Goal: Navigation & Orientation: Find specific page/section

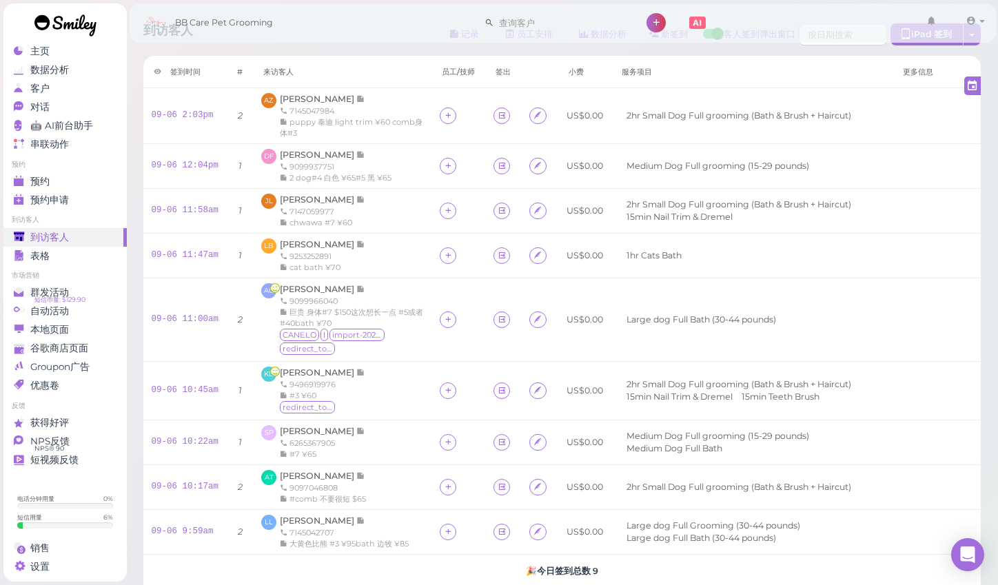
scroll to position [37, 0]
click at [102, 101] on div "对话" at bounding box center [63, 107] width 99 height 12
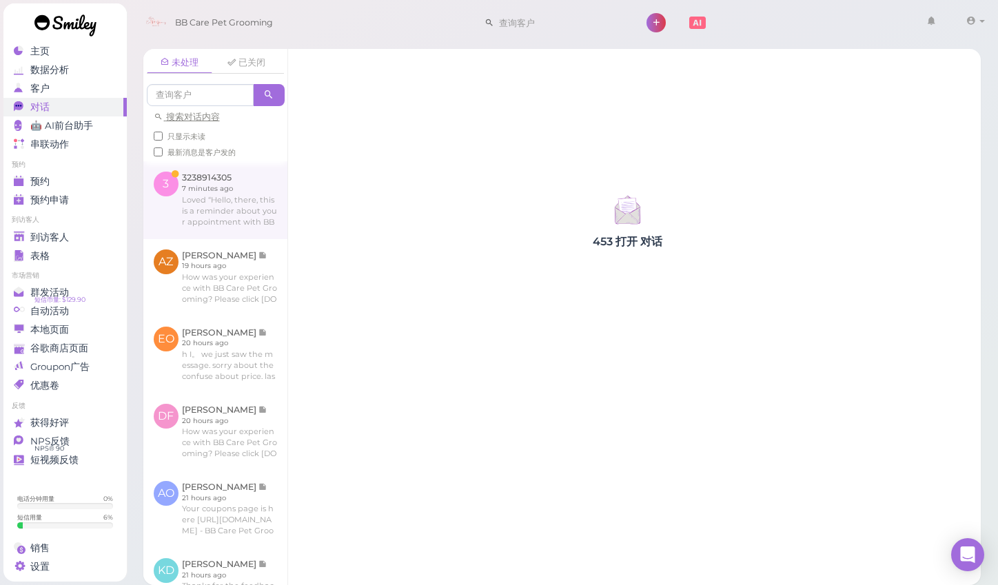
click at [246, 207] on link at bounding box center [215, 199] width 144 height 77
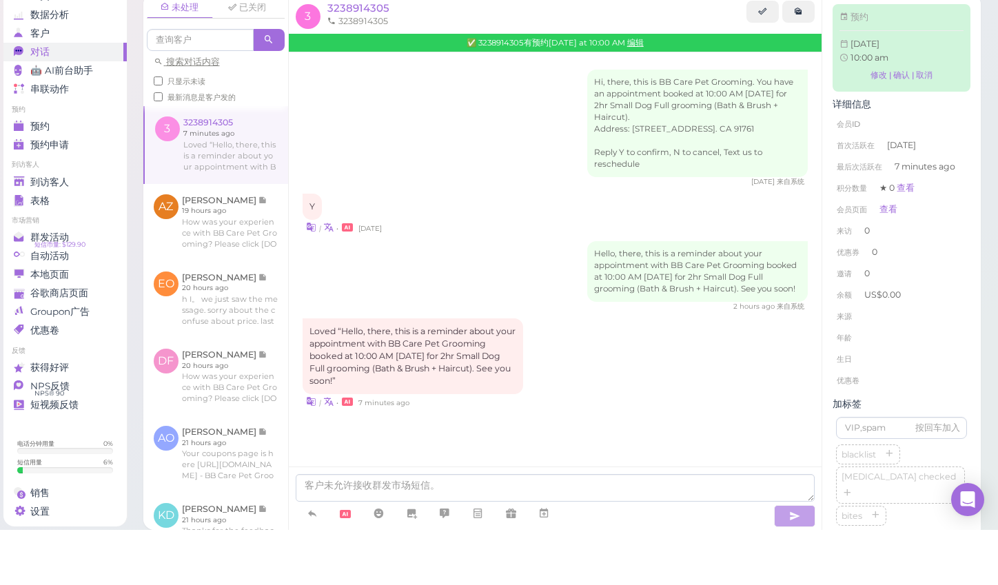
scroll to position [1, 0]
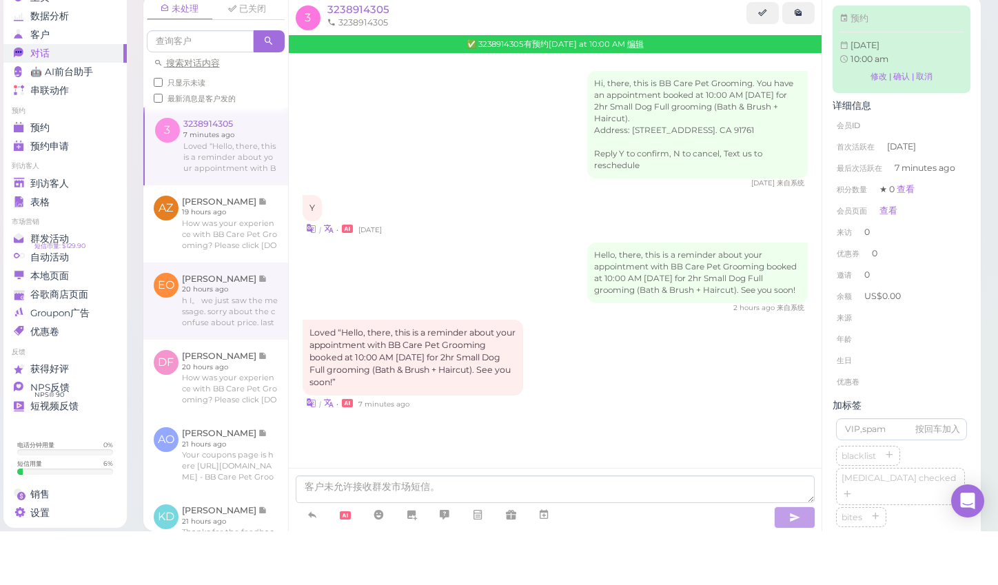
click at [281, 316] on link at bounding box center [215, 354] width 145 height 77
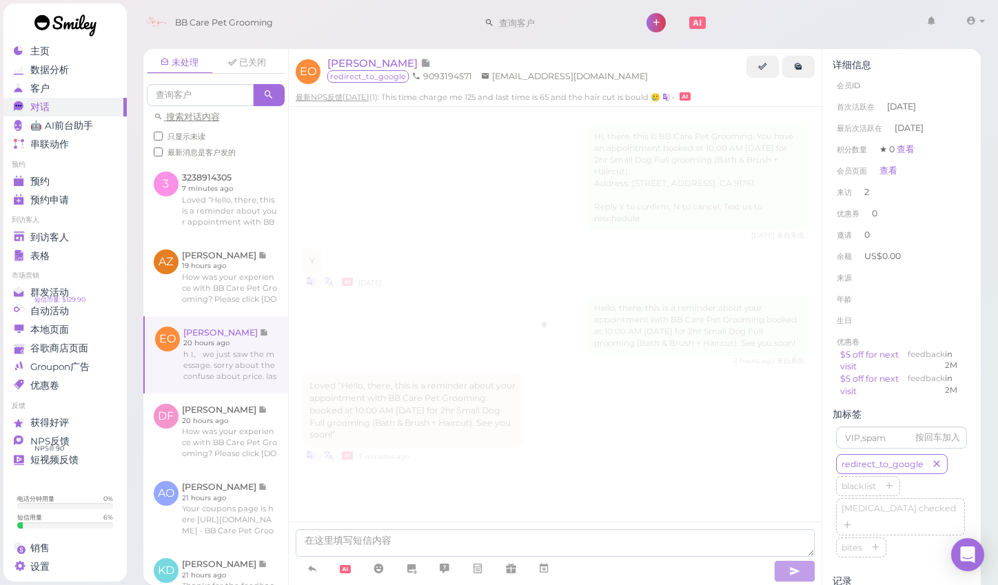
scroll to position [1746, 0]
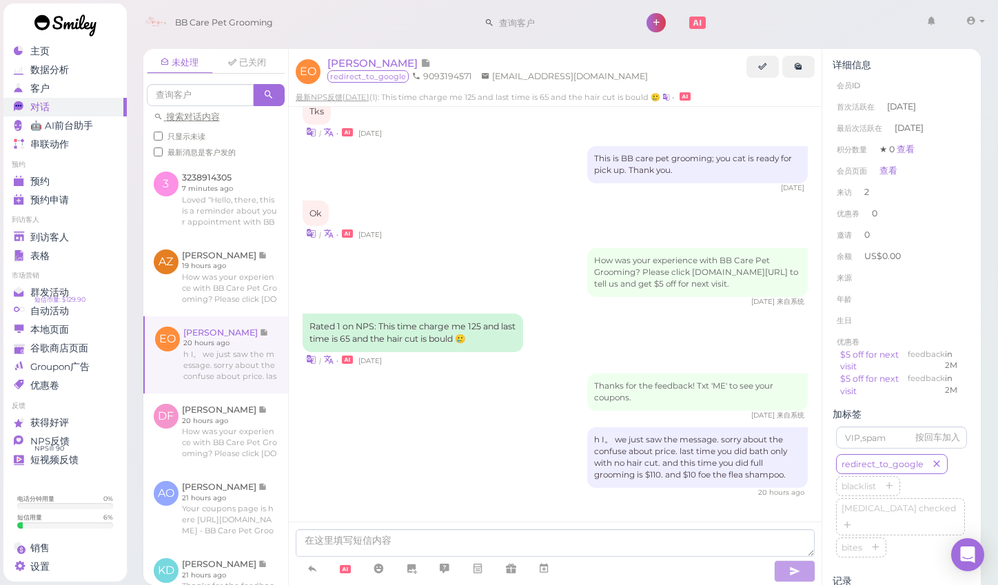
click at [254, 137] on div "未处理 已关闭 搜索对话内容 只显示未读 最新消息是客户发的" at bounding box center [215, 105] width 145 height 112
click at [88, 436] on div "NPS反馈" at bounding box center [63, 442] width 99 height 12
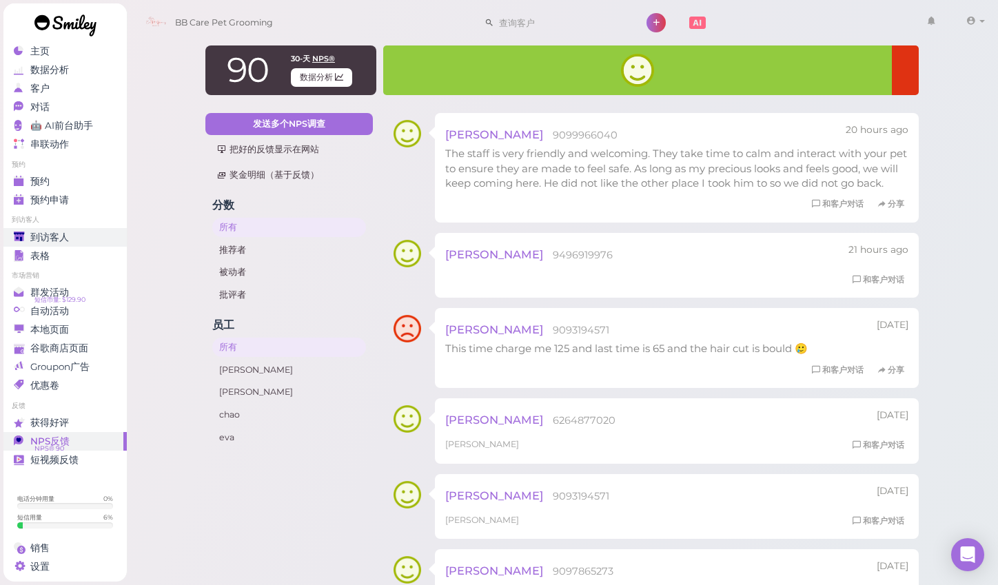
click at [65, 232] on span "到访客人" at bounding box center [49, 238] width 39 height 12
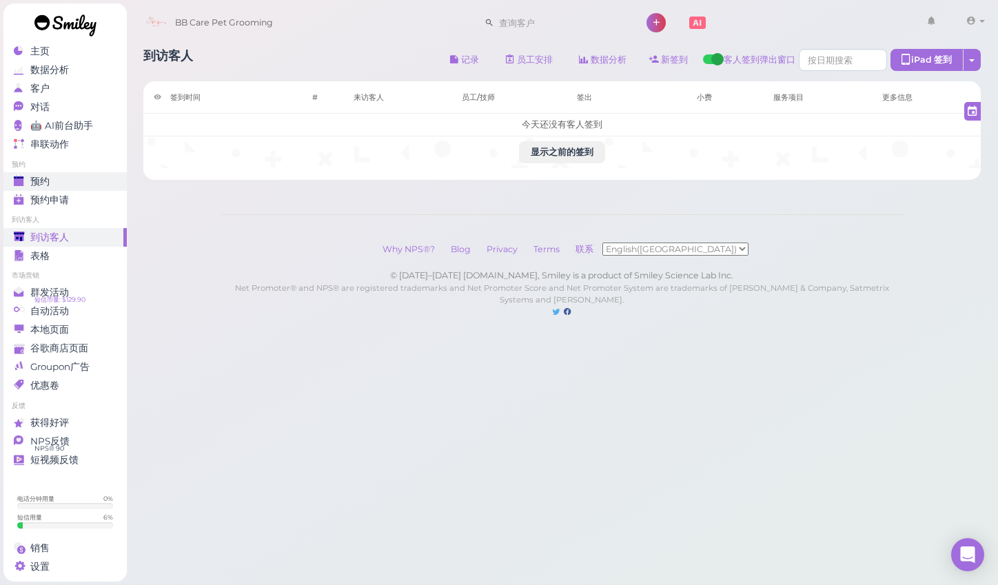
click at [84, 176] on div "预约" at bounding box center [63, 182] width 99 height 12
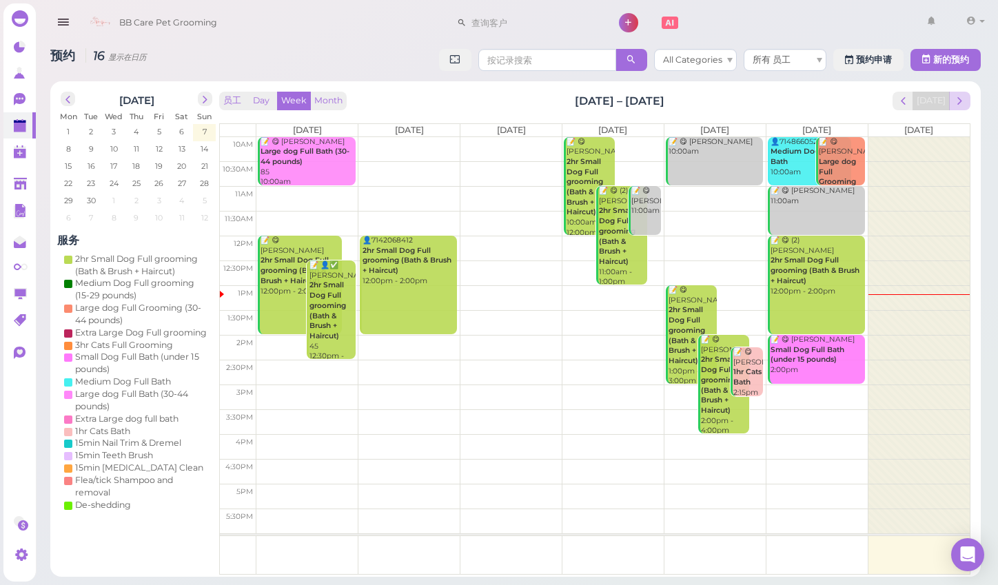
click at [963, 97] on span "next" at bounding box center [959, 100] width 13 height 13
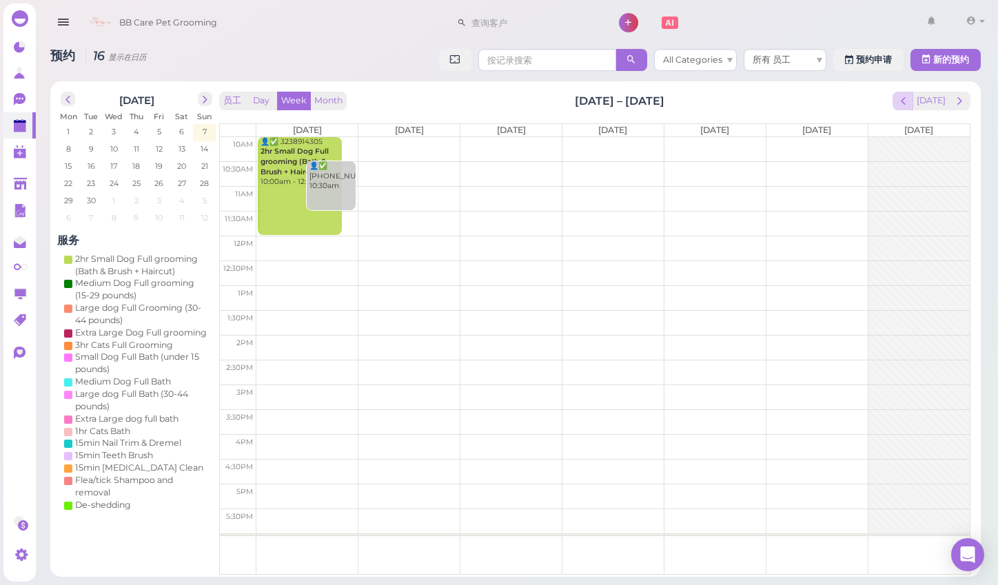
click at [907, 101] on span "prev" at bounding box center [903, 100] width 13 height 13
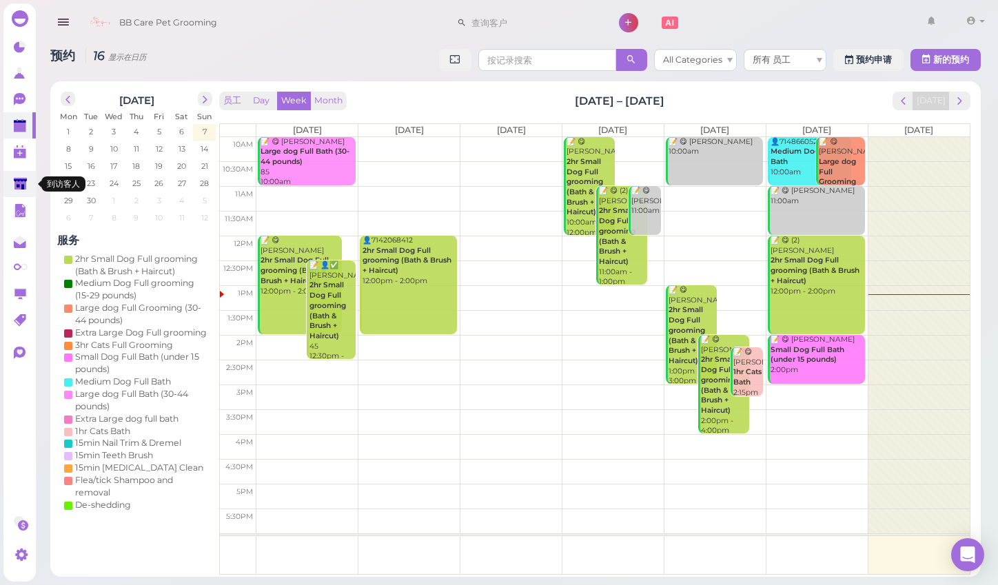
click at [9, 189] on link at bounding box center [19, 184] width 32 height 26
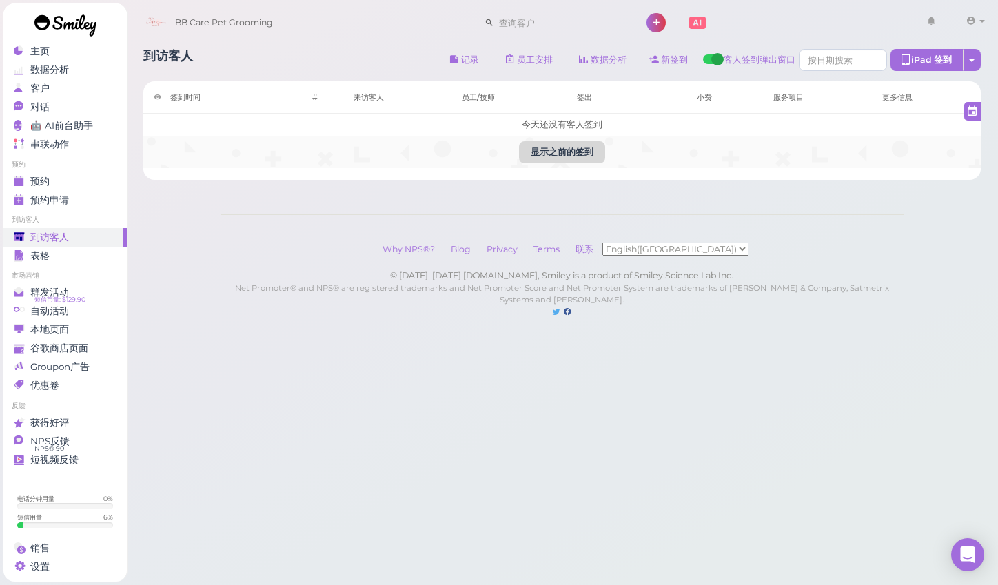
click at [591, 149] on button "显示之前的签到" at bounding box center [562, 152] width 86 height 22
